Goal: Task Accomplishment & Management: Use online tool/utility

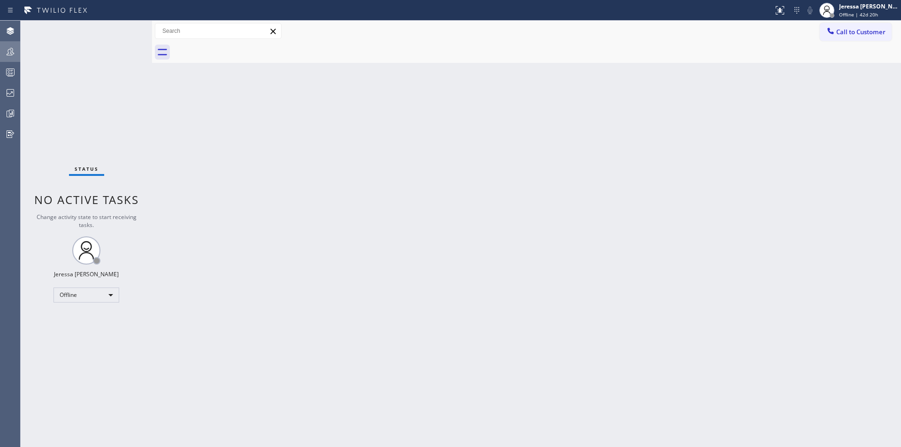
click at [11, 51] on icon at bounding box center [10, 51] width 11 height 11
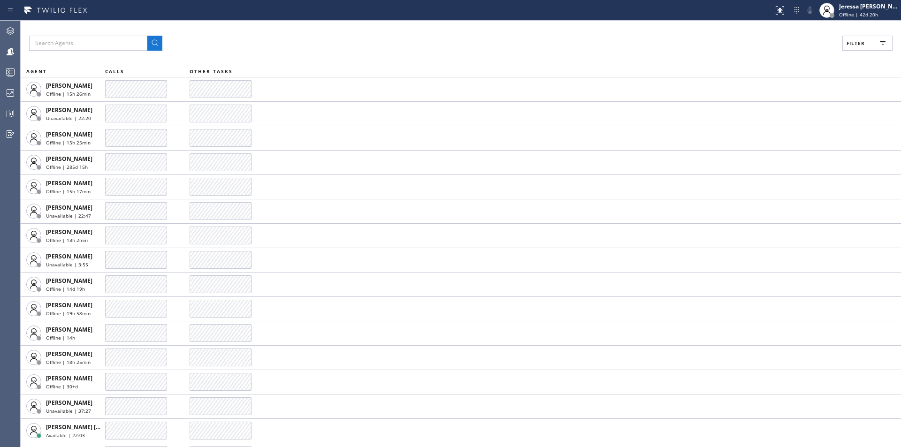
click at [860, 43] on span "Filter" at bounding box center [855, 43] width 18 height 7
click at [789, 113] on label "Available" at bounding box center [831, 111] width 123 height 8
click at [770, 113] on input "Available" at bounding box center [764, 110] width 11 height 11
checkbox input "true"
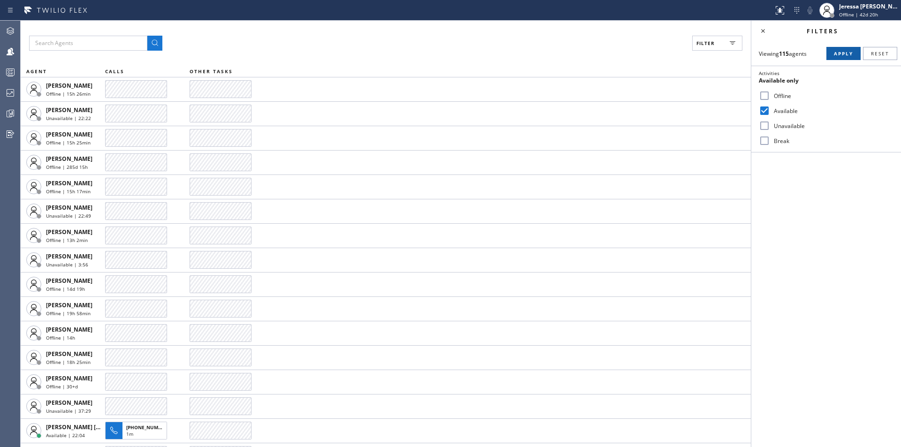
click at [849, 51] on span "Apply" at bounding box center [843, 53] width 19 height 7
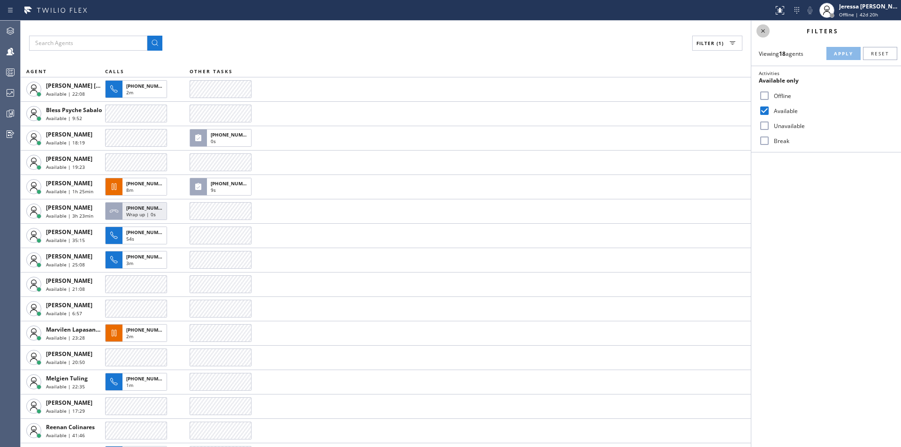
click at [761, 32] on icon at bounding box center [763, 31] width 4 height 4
